Goal: Navigation & Orientation: Find specific page/section

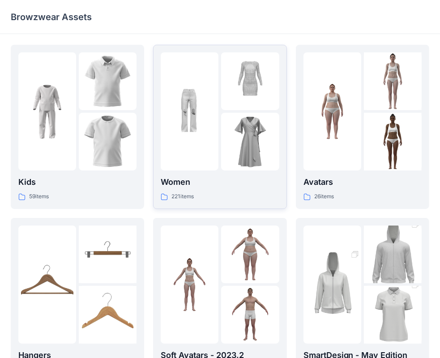
click at [225, 90] on img at bounding box center [250, 81] width 58 height 58
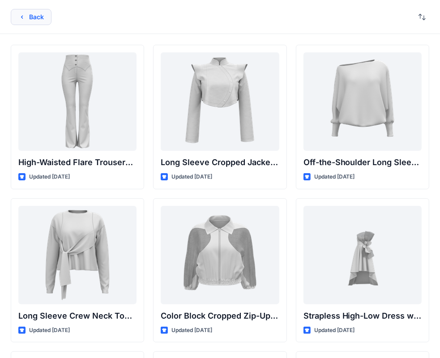
click at [33, 20] on button "Back" at bounding box center [31, 17] width 41 height 16
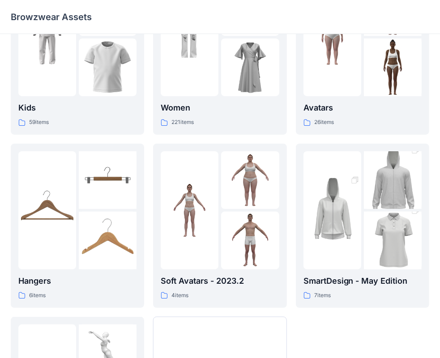
scroll to position [134, 0]
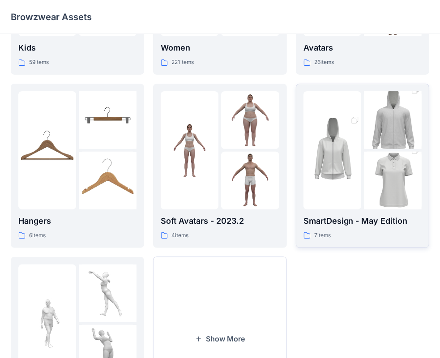
click at [346, 185] on img at bounding box center [333, 150] width 58 height 87
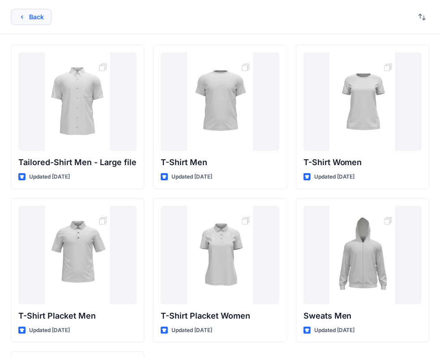
click at [22, 21] on button "Back" at bounding box center [31, 17] width 41 height 16
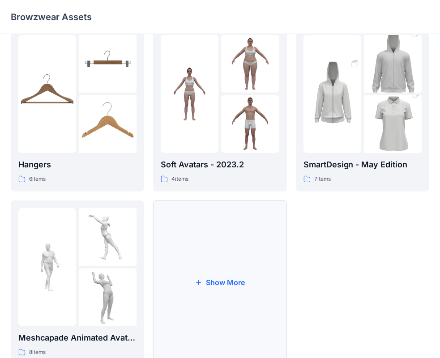
scroll to position [222, 0]
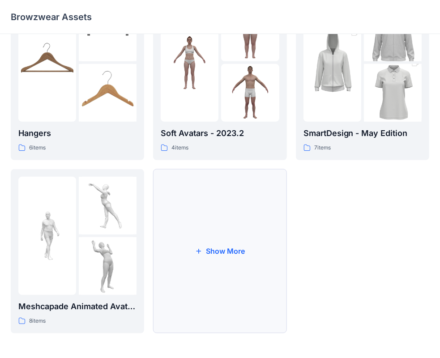
click at [214, 248] on button "Show More" at bounding box center [219, 251] width 133 height 164
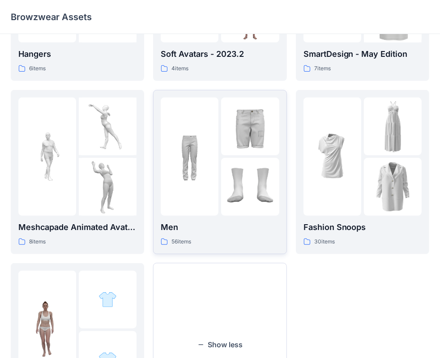
scroll to position [356, 0]
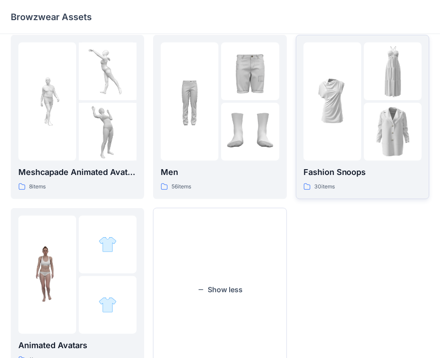
click at [326, 139] on div at bounding box center [333, 102] width 58 height 118
